Goal: Find specific page/section: Find specific page/section

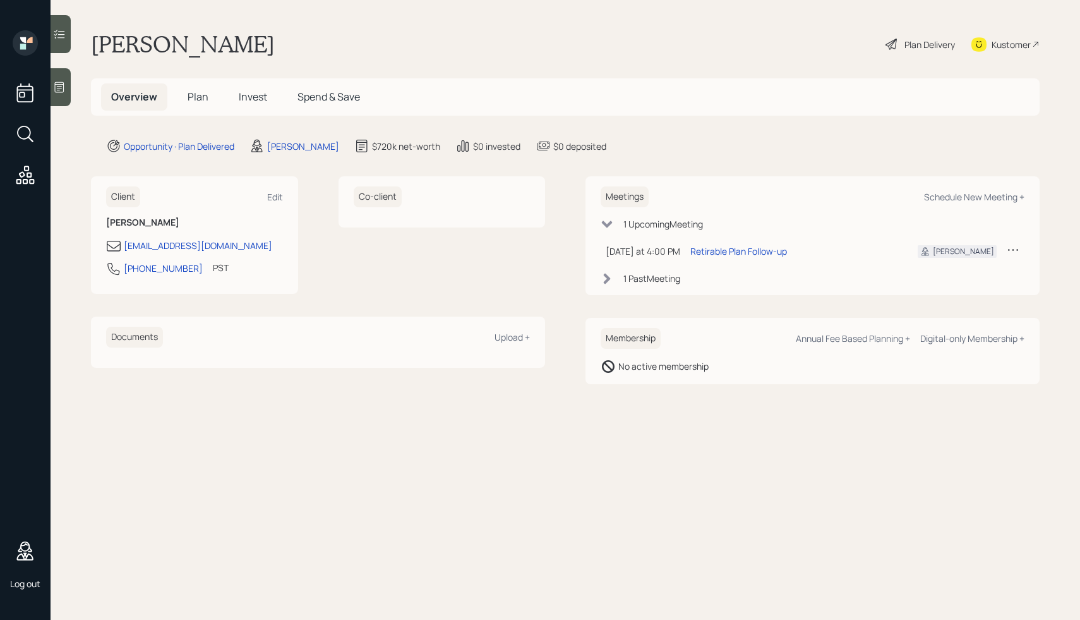
click at [612, 277] on icon at bounding box center [607, 278] width 13 height 13
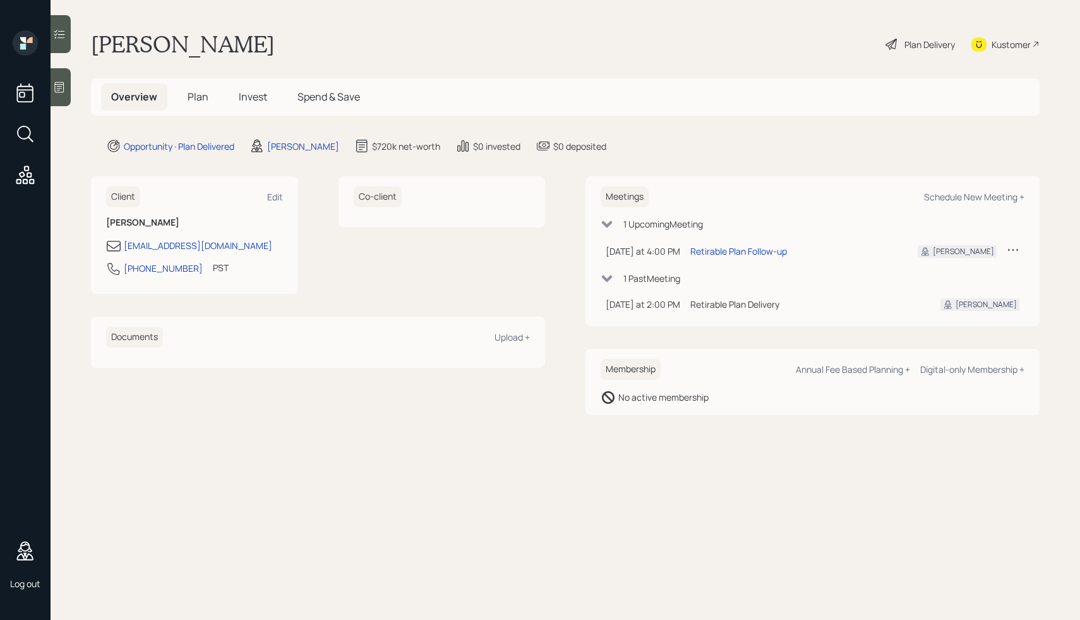
click at [201, 105] on h5 "Plan" at bounding box center [198, 96] width 41 height 27
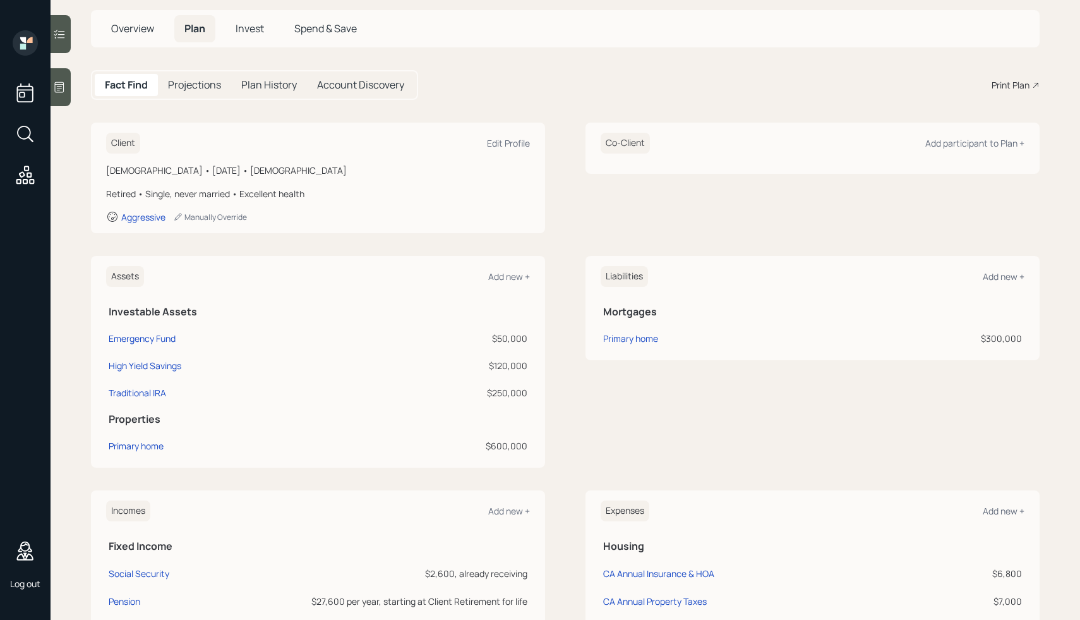
scroll to position [66, 0]
click at [740, 49] on div "Overview Plan Invest Spend & Save" at bounding box center [565, 31] width 949 height 37
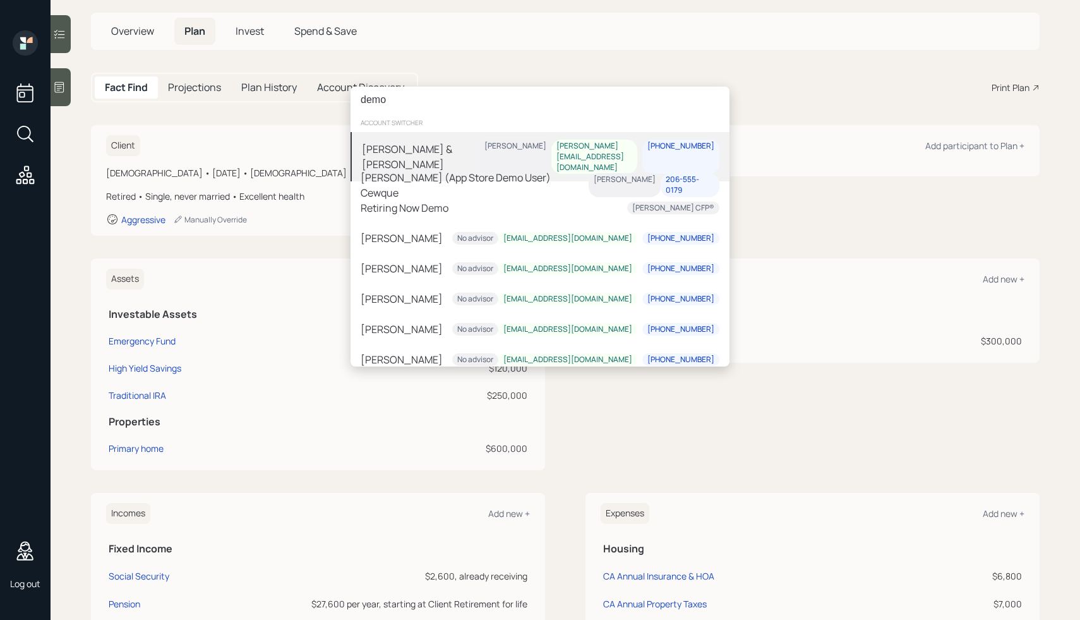
scroll to position [0, 0]
type input "demo"
click at [442, 148] on div "[PERSON_NAME] & [PERSON_NAME]" at bounding box center [421, 157] width 118 height 30
